Goal: Check status: Check status

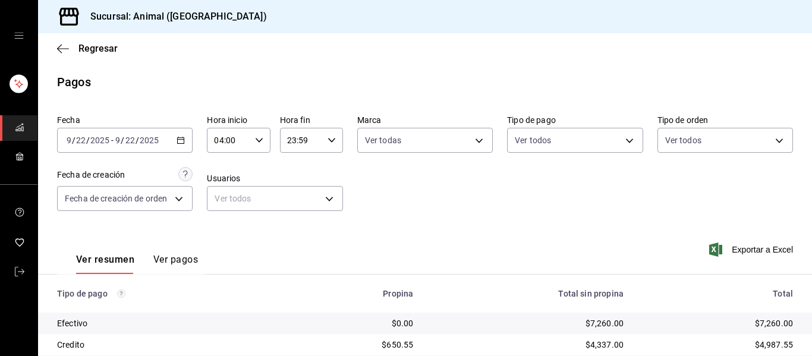
scroll to position [169, 0]
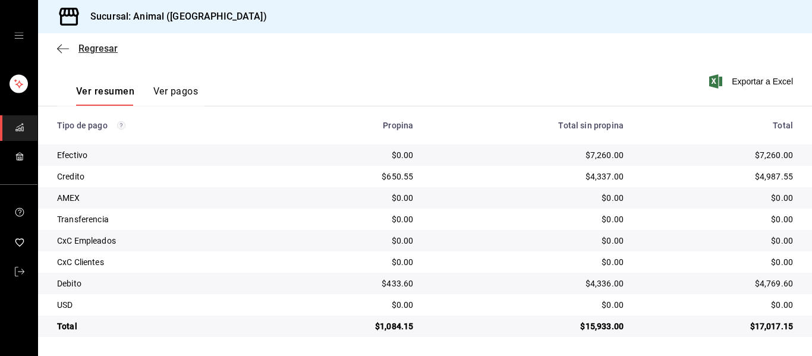
click at [61, 48] on icon "button" at bounding box center [63, 48] width 12 height 1
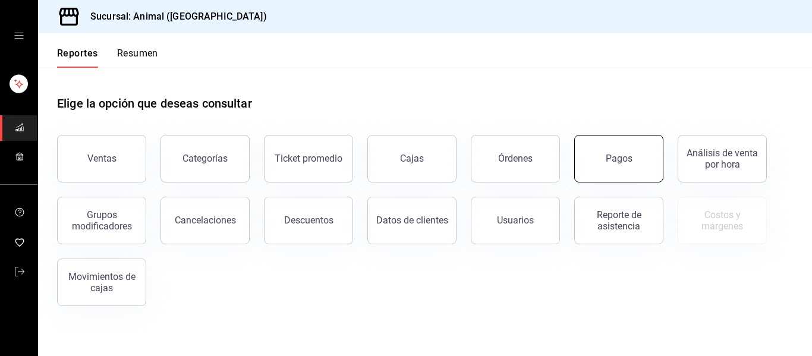
click at [613, 166] on button "Pagos" at bounding box center [618, 159] width 89 height 48
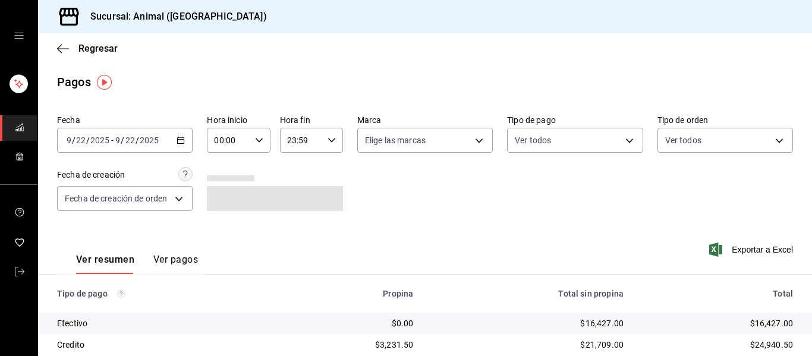
click at [261, 140] on div "00:00 Hora inicio" at bounding box center [238, 140] width 63 height 25
click at [229, 169] on button "04" at bounding box center [220, 166] width 27 height 24
type input "04:00"
click at [416, 241] on div at bounding box center [406, 178] width 812 height 356
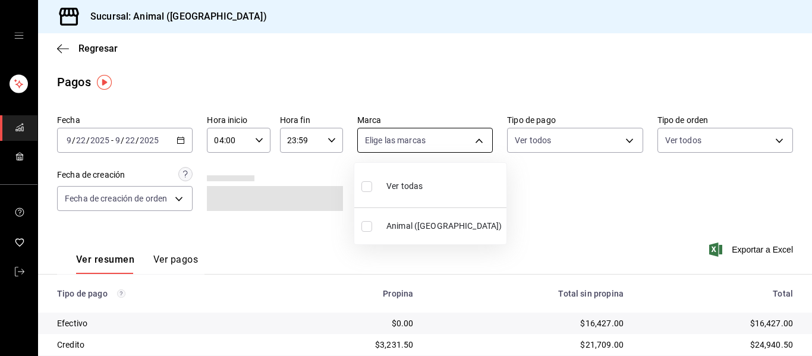
click at [469, 138] on body "Sucursal: Animal ([GEOGRAPHIC_DATA]) Regresar Pagos Fecha [DATE] [DATE] - [DATE…" at bounding box center [406, 178] width 812 height 356
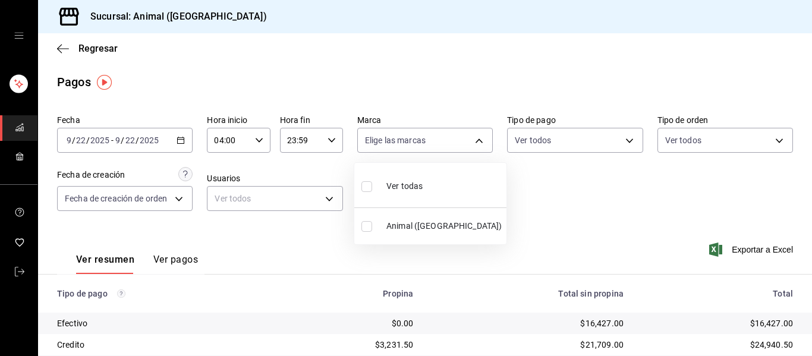
click at [462, 181] on li "Ver todas" at bounding box center [430, 185] width 152 height 35
type input "96838179-8fbb-4073-aae3-1789726318c8"
checkbox input "true"
click at [566, 216] on div at bounding box center [406, 178] width 812 height 356
